Goal: Task Accomplishment & Management: Complete application form

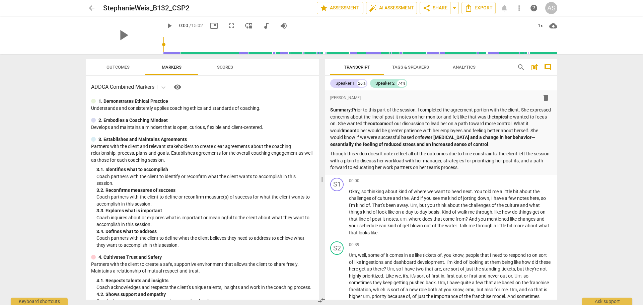
click at [93, 5] on span "arrow_back" at bounding box center [92, 8] width 8 height 8
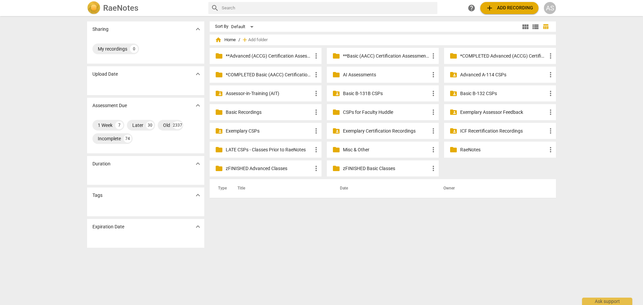
click at [481, 92] on p "Basic B-132 CSPs" at bounding box center [503, 93] width 86 height 7
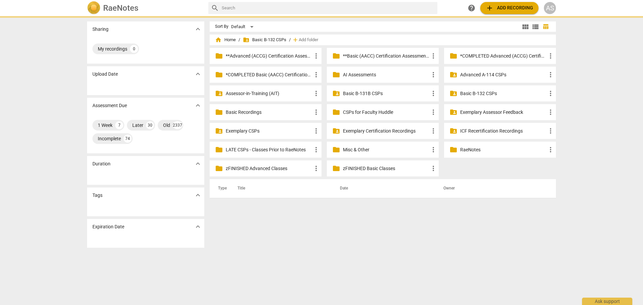
click at [492, 91] on p "Basic B-132 CSPs" at bounding box center [503, 93] width 86 height 7
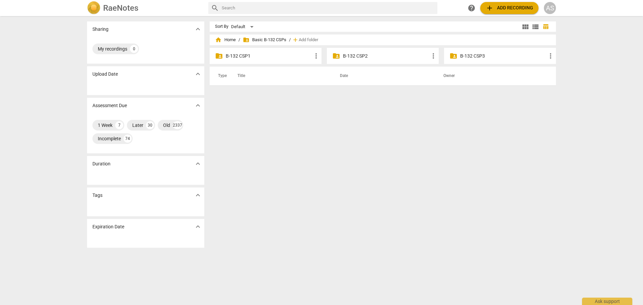
click at [360, 54] on p "B-132 CSP2" at bounding box center [386, 56] width 86 height 7
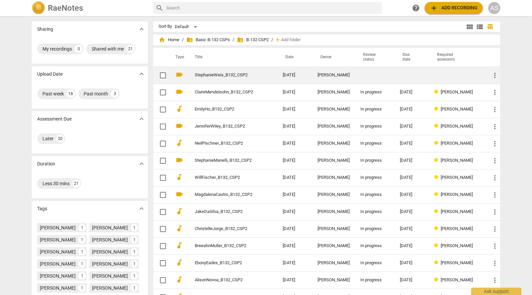
click at [314, 74] on td "[PERSON_NAME]" at bounding box center [333, 75] width 43 height 17
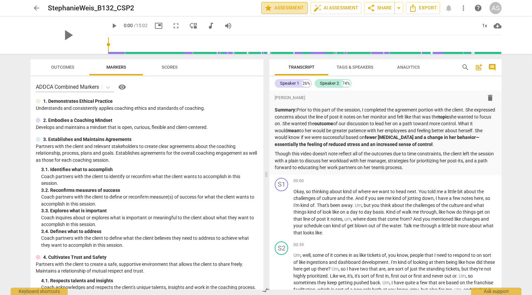
click at [290, 10] on span "star Assessment" at bounding box center [285, 8] width 41 height 8
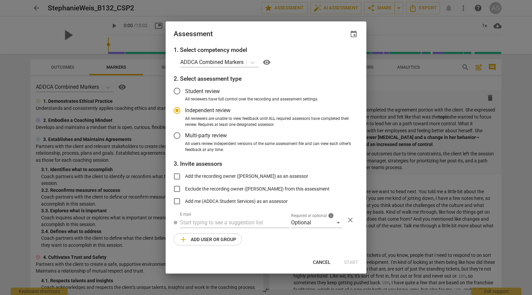
click at [357, 33] on span "event" at bounding box center [354, 34] width 8 height 8
radio input "false"
click at [333, 58] on input "date" at bounding box center [313, 57] width 47 height 10
type input "[DATE]"
click at [305, 248] on div at bounding box center [266, 147] width 532 height 295
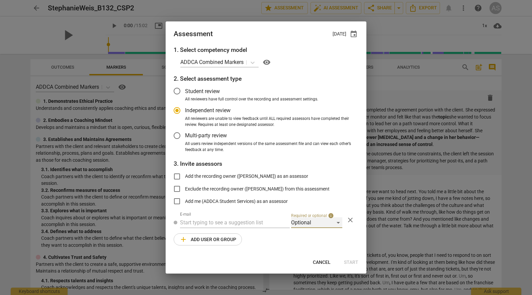
click at [308, 223] on div "Optional" at bounding box center [316, 222] width 51 height 11
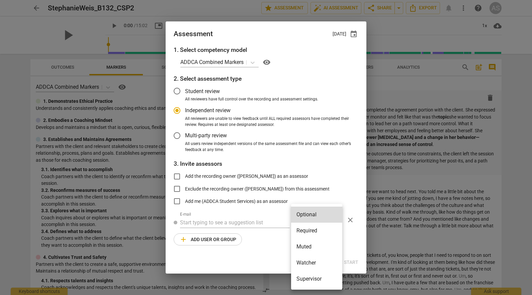
click at [312, 231] on li "Required" at bounding box center [316, 231] width 51 height 16
radio input "false"
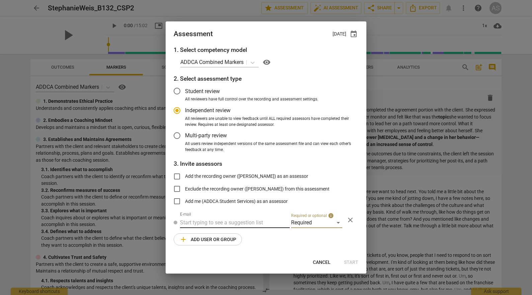
click at [246, 222] on input "text" at bounding box center [235, 222] width 110 height 11
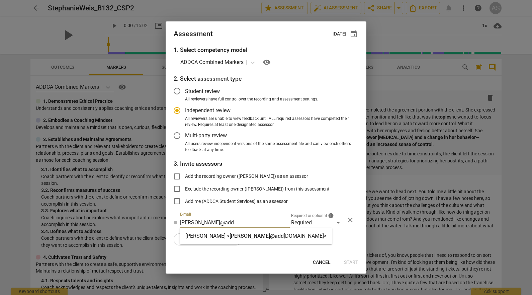
type input "[PERSON_NAME]@add"
click at [284, 238] on strong "[DOMAIN_NAME]>" at bounding box center [305, 236] width 43 height 6
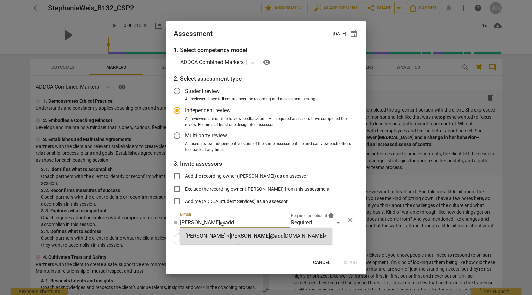
radio input "false"
type input "[PERSON_NAME] <[PERSON_NAME][EMAIL_ADDRESS][DOMAIN_NAME]>"
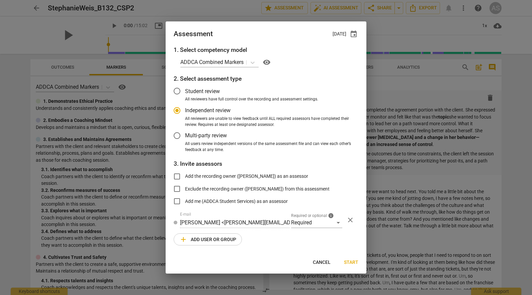
click at [215, 240] on span "add Add user or group" at bounding box center [208, 239] width 57 height 8
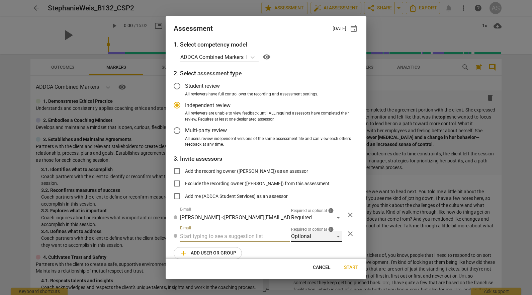
click at [313, 237] on div "Optional" at bounding box center [316, 236] width 51 height 11
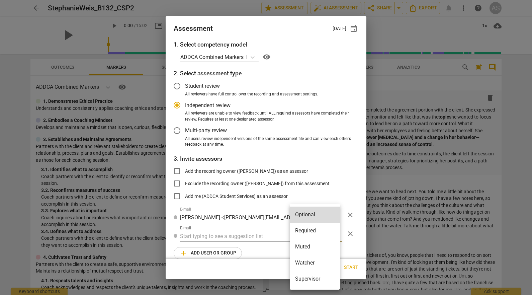
click at [314, 245] on li "Muted" at bounding box center [315, 247] width 50 height 16
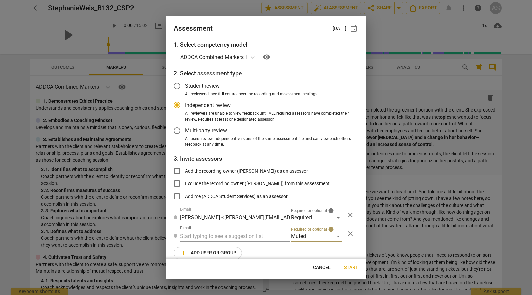
radio input "false"
click at [242, 236] on input "text" at bounding box center [235, 236] width 110 height 11
type input "132"
click at [236, 250] on div "Basic B- 132 CSPs" at bounding box center [234, 250] width 109 height 16
radio input "false"
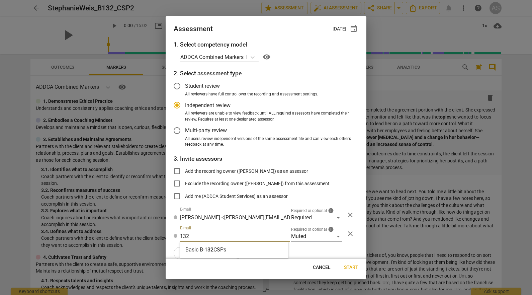
type input "Basic B-132 CSPs"
click at [351, 266] on span "Start" at bounding box center [351, 267] width 14 height 7
radio input "false"
type input "[PERSON_NAME] <[EMAIL_ADDRESS][DOMAIN_NAME]>"
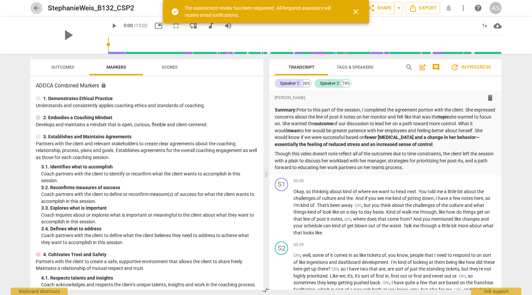
click at [35, 9] on span "arrow_back" at bounding box center [36, 8] width 8 height 8
